Goal: Task Accomplishment & Management: Use online tool/utility

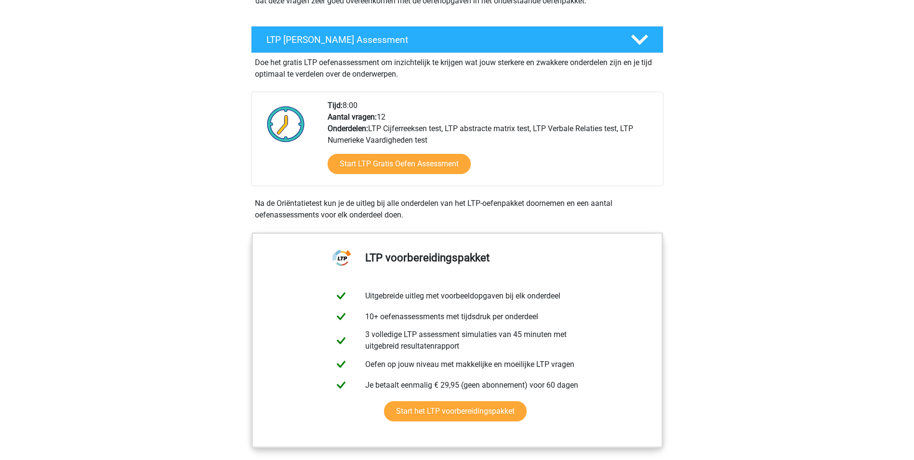
scroll to position [145, 0]
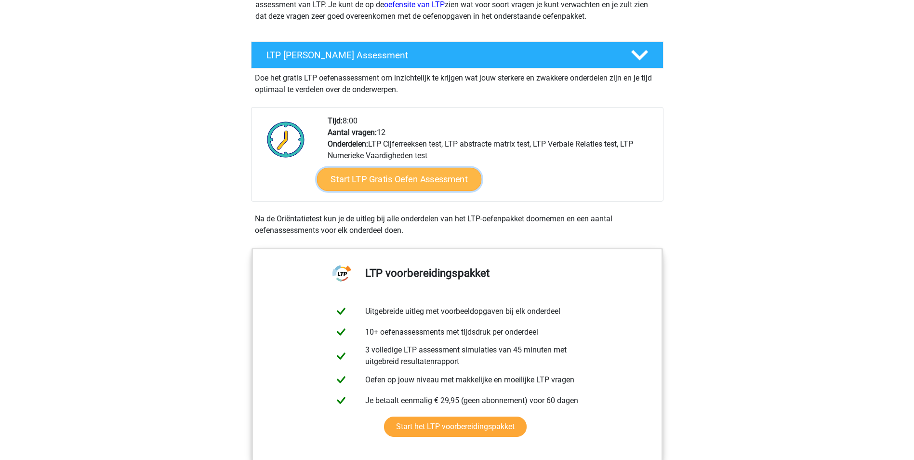
click at [392, 176] on link "Start LTP Gratis Oefen Assessment" at bounding box center [399, 179] width 165 height 23
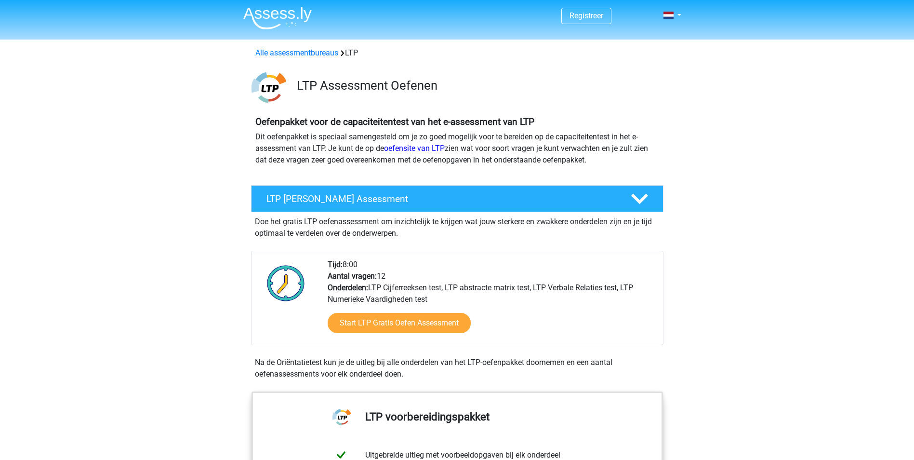
scroll to position [0, 0]
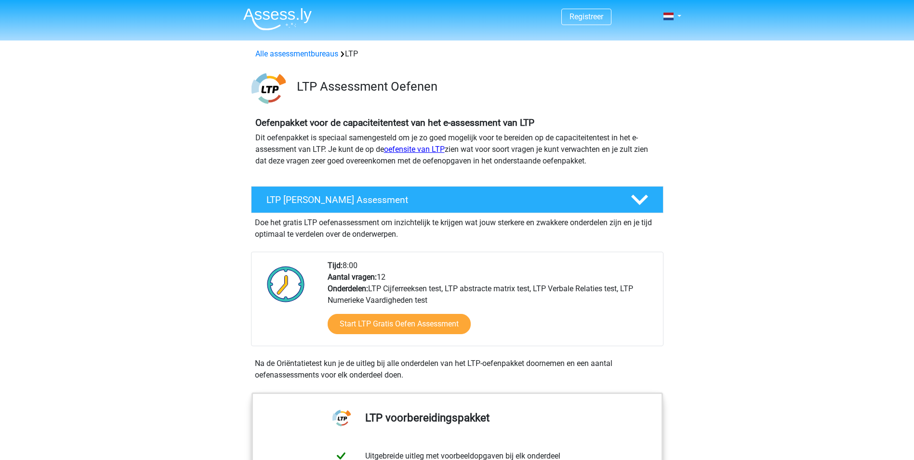
click at [409, 148] on link "oefensite van LTP" at bounding box center [414, 149] width 61 height 9
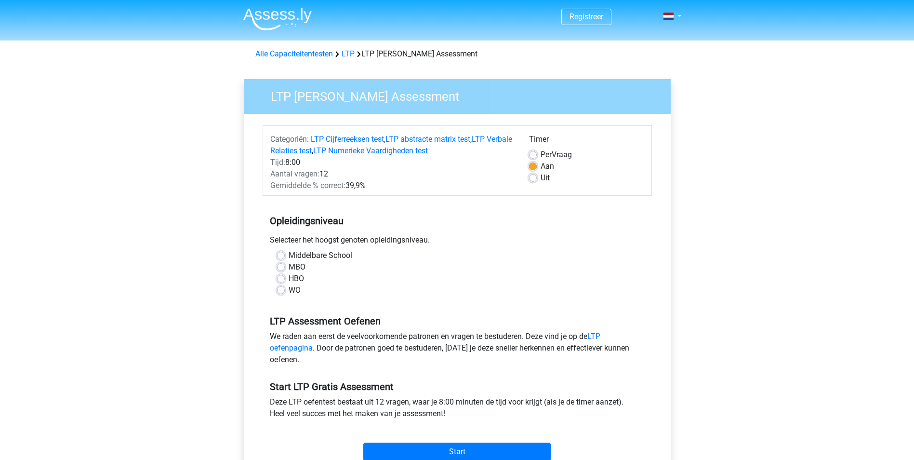
click at [302, 268] on label "MBO" at bounding box center [297, 267] width 17 height 12
click at [285, 268] on input "MBO" at bounding box center [281, 266] width 8 height 10
radio input "true"
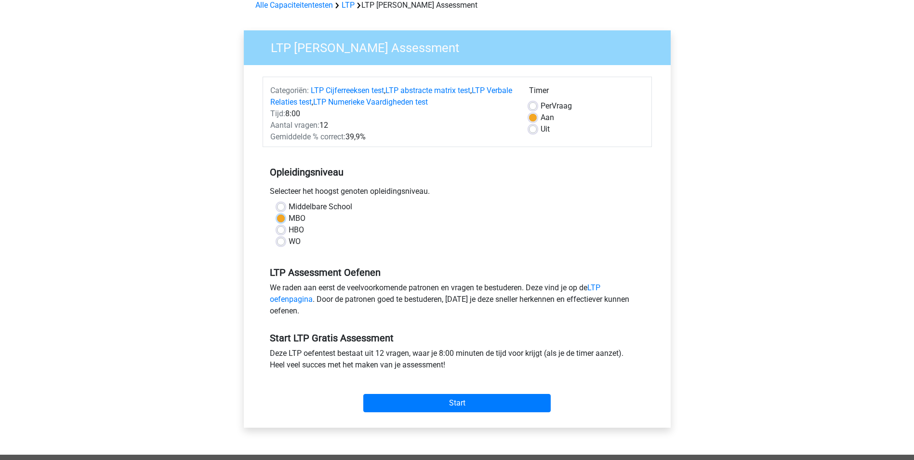
scroll to position [96, 0]
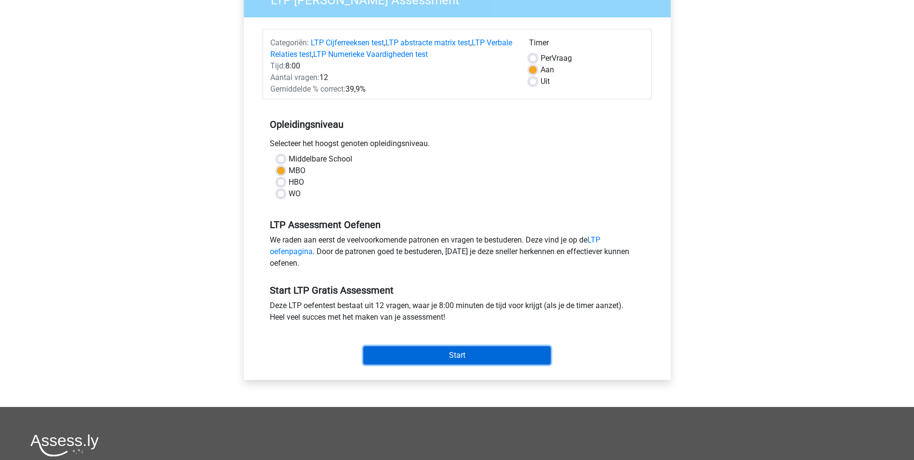
click at [495, 349] on input "Start" at bounding box center [456, 355] width 187 height 18
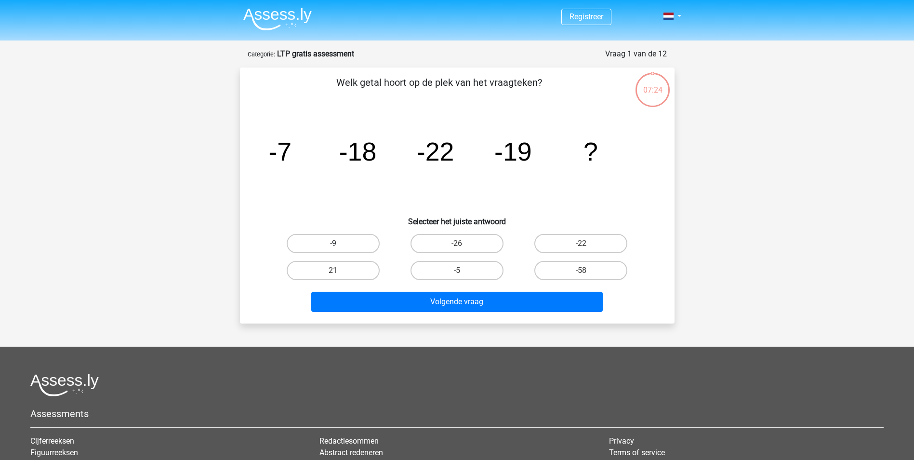
click at [351, 242] on label "-9" at bounding box center [333, 243] width 93 height 19
click at [339, 243] on input "-9" at bounding box center [336, 246] width 6 height 6
radio input "true"
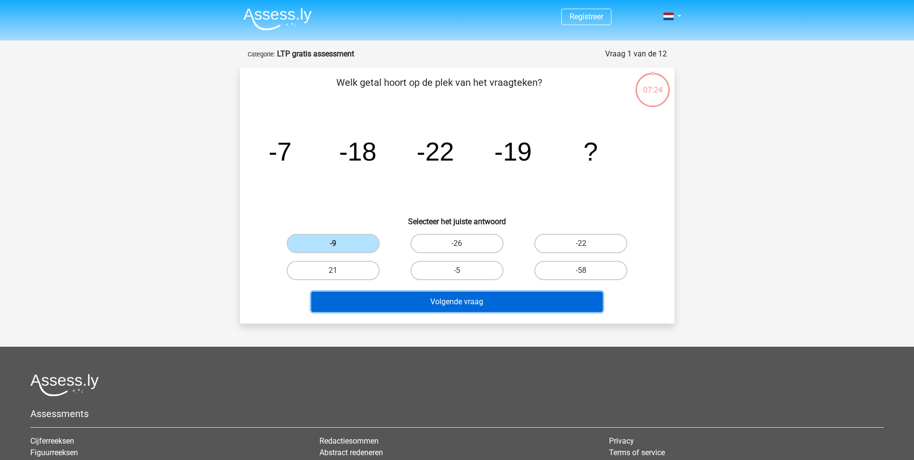
click at [470, 305] on button "Volgende vraag" at bounding box center [456, 301] width 291 height 20
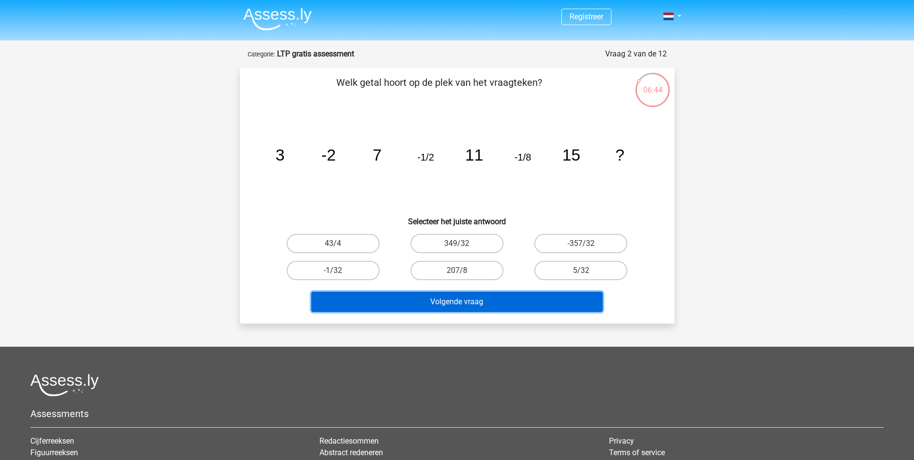
click at [488, 303] on button "Volgende vraag" at bounding box center [456, 301] width 291 height 20
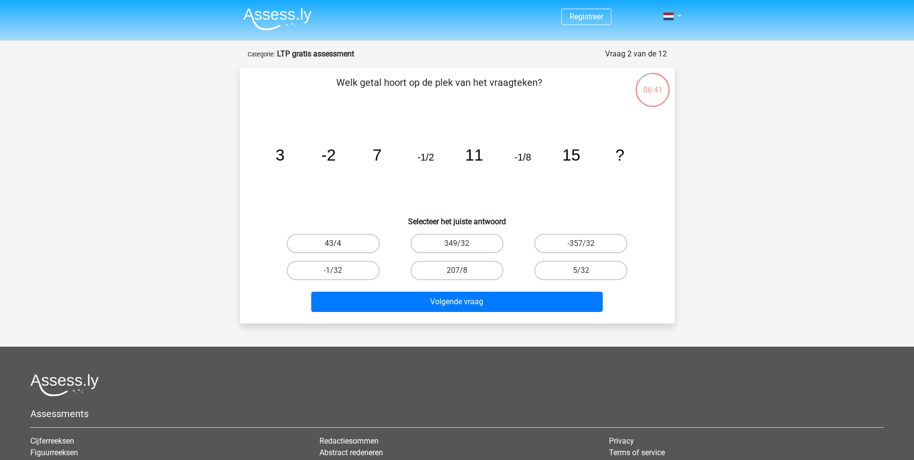
click at [364, 245] on label "43/4" at bounding box center [333, 243] width 93 height 19
click at [339, 245] on input "43/4" at bounding box center [336, 246] width 6 height 6
radio input "true"
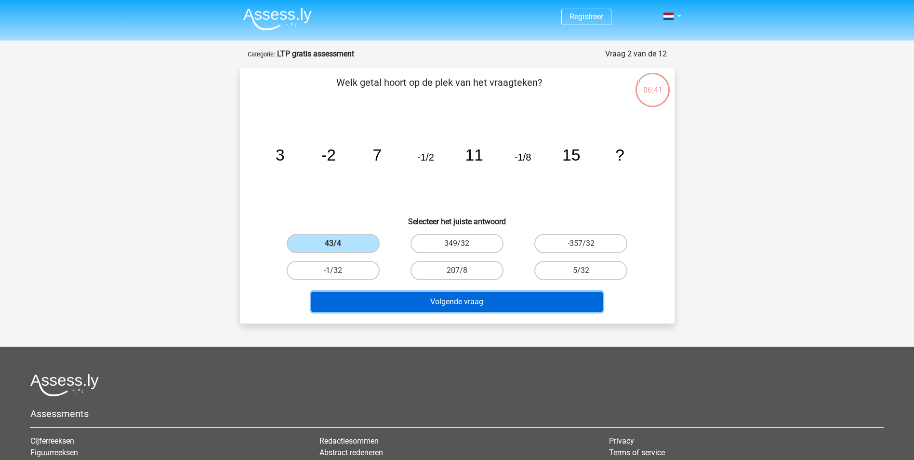
click at [410, 297] on button "Volgende vraag" at bounding box center [456, 301] width 291 height 20
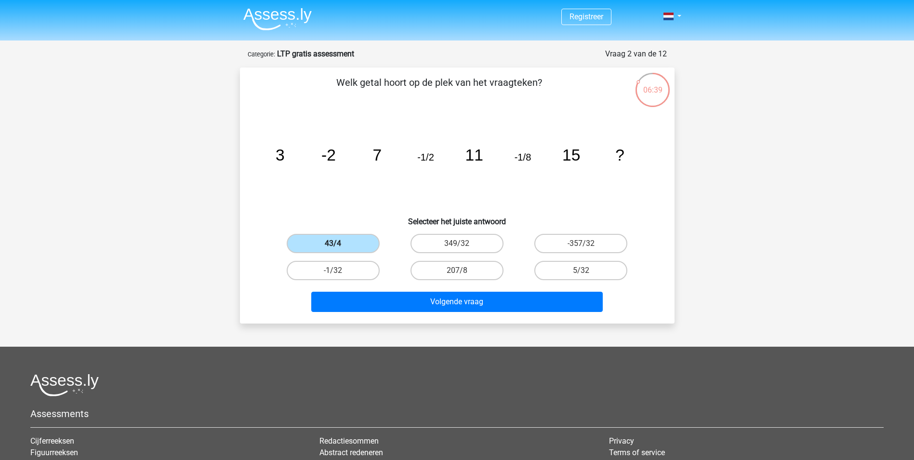
click at [334, 241] on label "43/4" at bounding box center [333, 243] width 93 height 19
click at [334, 243] on input "43/4" at bounding box center [336, 246] width 6 height 6
click at [442, 252] on label "349/32" at bounding box center [456, 243] width 93 height 19
click at [457, 250] on input "349/32" at bounding box center [460, 246] width 6 height 6
radio input "true"
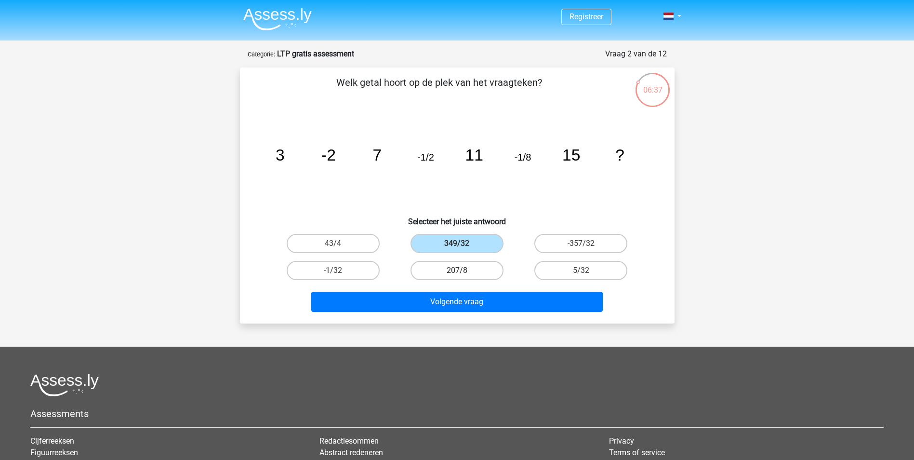
click at [451, 269] on label "207/8" at bounding box center [456, 270] width 93 height 19
click at [457, 270] on input "207/8" at bounding box center [460, 273] width 6 height 6
radio input "true"
click at [578, 275] on label "5/32" at bounding box center [580, 270] width 93 height 19
click at [581, 275] on input "5/32" at bounding box center [584, 273] width 6 height 6
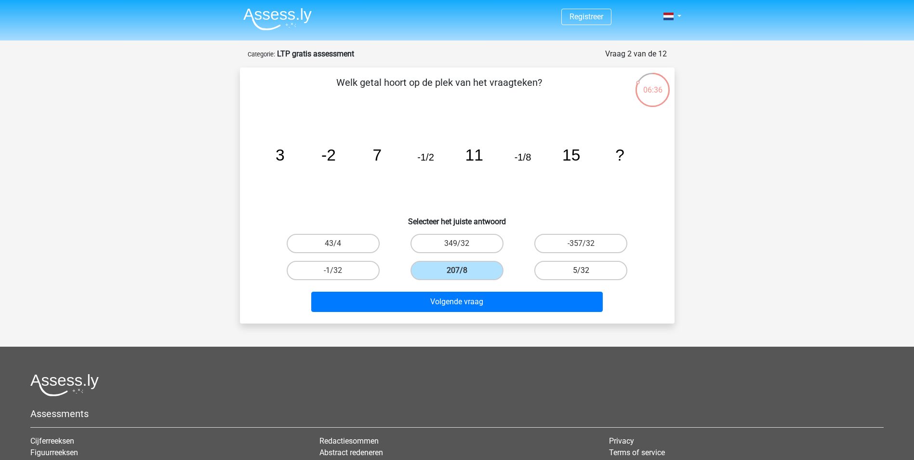
radio input "true"
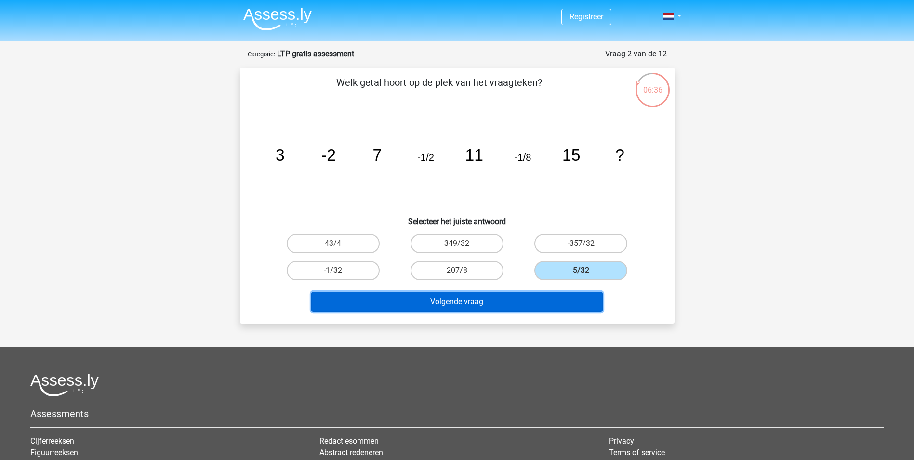
click at [533, 301] on button "Volgende vraag" at bounding box center [456, 301] width 291 height 20
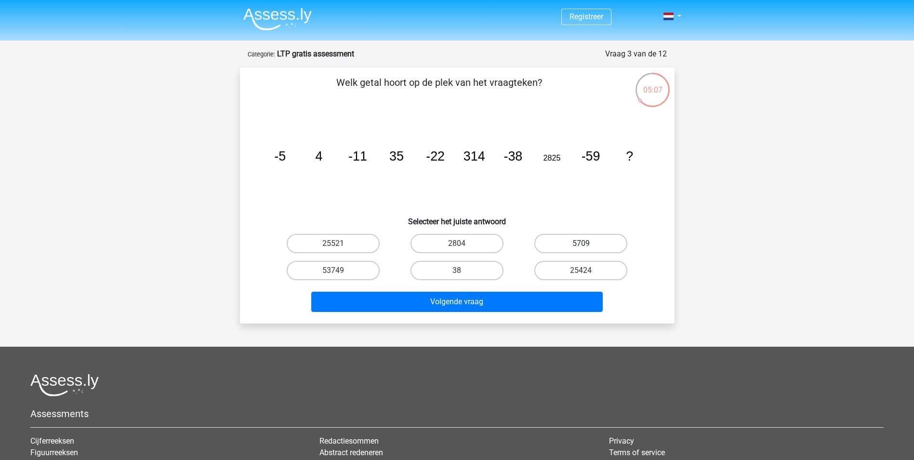
drag, startPoint x: 566, startPoint y: 241, endPoint x: 565, endPoint y: 246, distance: 4.8
click at [566, 241] on label "5709" at bounding box center [580, 243] width 93 height 19
click at [581, 243] on input "5709" at bounding box center [584, 246] width 6 height 6
radio input "true"
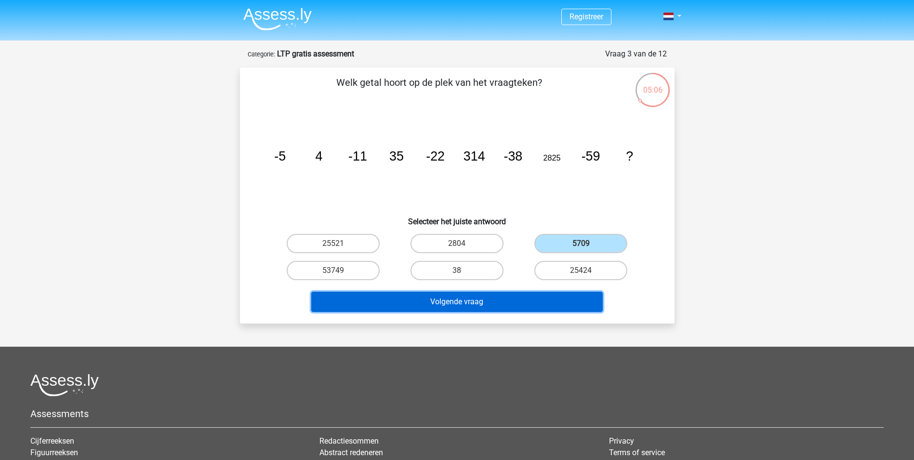
click at [494, 298] on button "Volgende vraag" at bounding box center [456, 301] width 291 height 20
